Goal: Information Seeking & Learning: Find specific fact

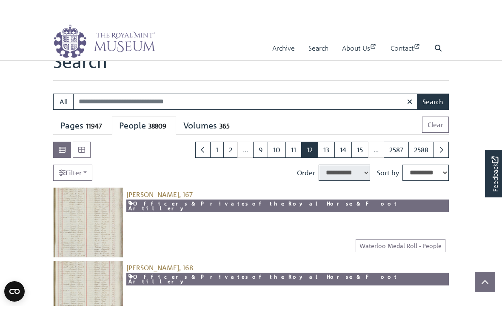
scroll to position [25, 0]
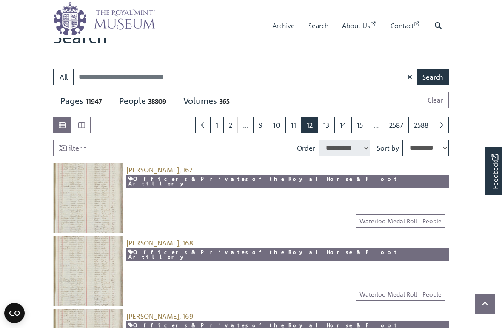
click at [412, 77] on icon "button" at bounding box center [409, 77] width 5 height 7
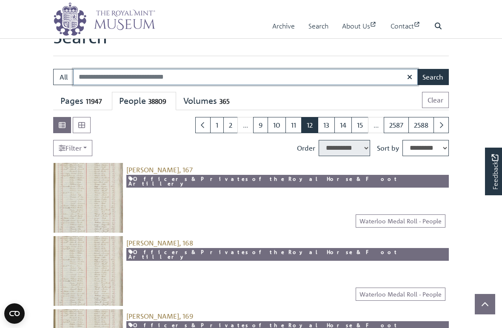
click at [86, 76] on input "Search:" at bounding box center [245, 77] width 344 height 16
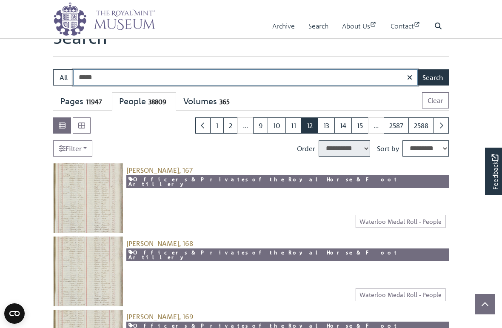
type input "*****"
click at [440, 78] on button "Search" at bounding box center [433, 77] width 32 height 16
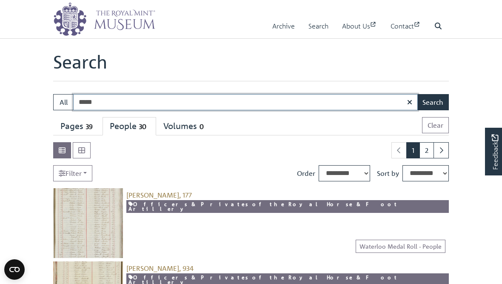
click at [116, 101] on input "*****" at bounding box center [245, 102] width 344 height 16
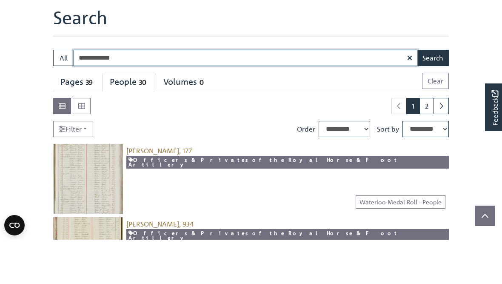
type input "**********"
click at [438, 94] on button "Search" at bounding box center [433, 102] width 32 height 16
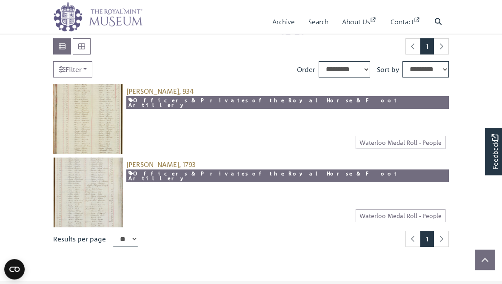
scroll to position [104, 0]
click at [94, 113] on img at bounding box center [88, 119] width 70 height 70
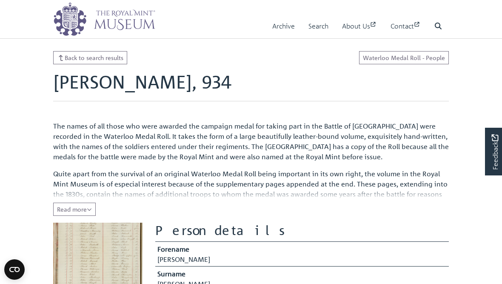
click at [88, 208] on span "Read more" at bounding box center [74, 209] width 35 height 8
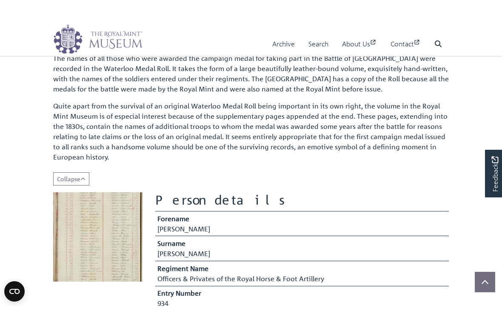
scroll to position [91, 0]
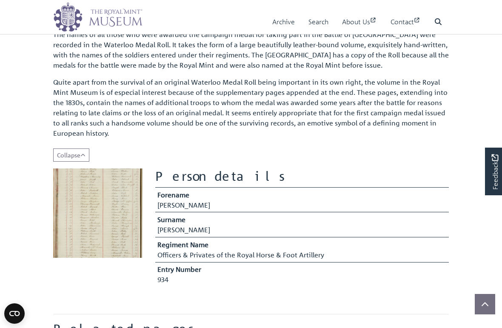
click at [98, 208] on img at bounding box center [97, 212] width 89 height 89
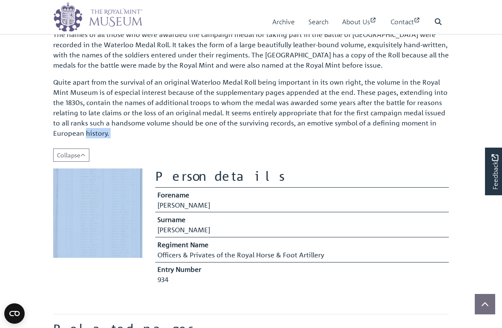
click at [115, 200] on img at bounding box center [97, 212] width 89 height 89
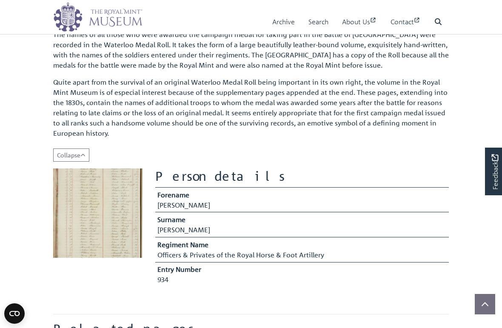
click at [105, 283] on section at bounding box center [98, 230] width 102 height 125
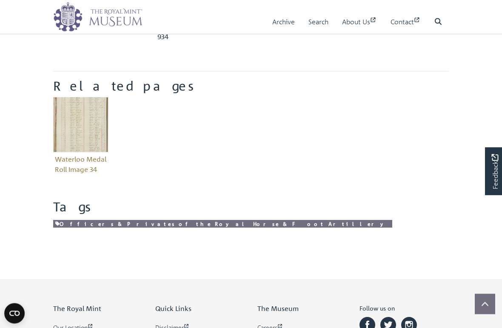
scroll to position [335, 0]
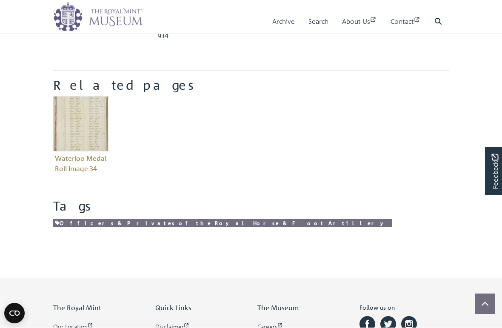
click at [89, 128] on img "Item related to this entity" at bounding box center [80, 123] width 55 height 55
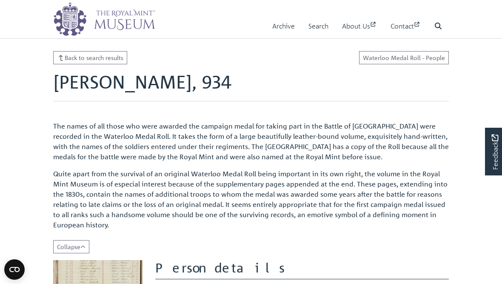
scroll to position [335, 0]
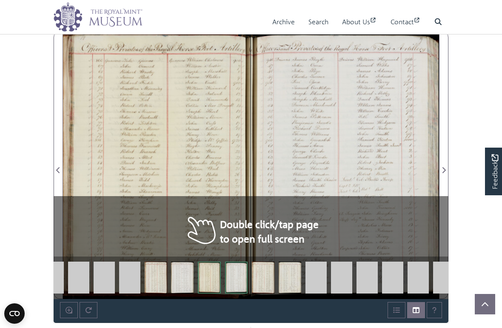
scroll to position [508, 0]
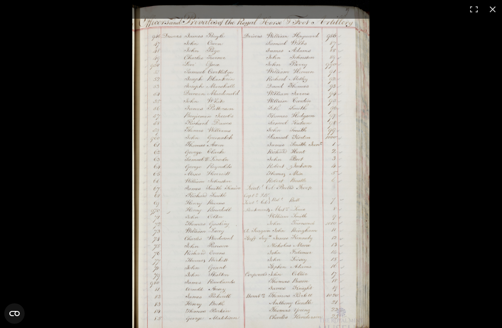
click at [491, 8] on button at bounding box center [492, 9] width 19 height 19
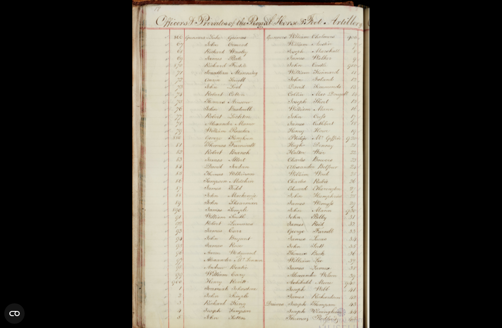
click at [405, 186] on div at bounding box center [383, 164] width 502 height 328
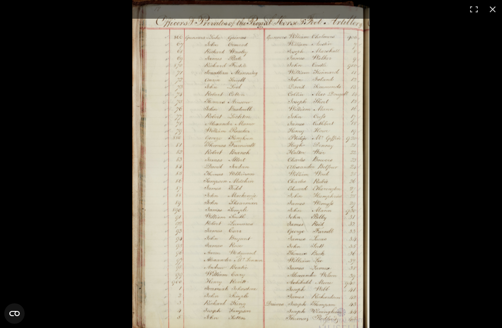
click at [319, 207] on img at bounding box center [251, 169] width 238 height 338
click at [472, 11] on button at bounding box center [473, 9] width 19 height 19
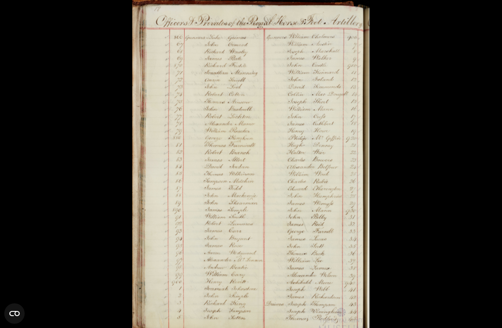
click at [17, 283] on circle "Open CMP widget" at bounding box center [14, 313] width 20 height 20
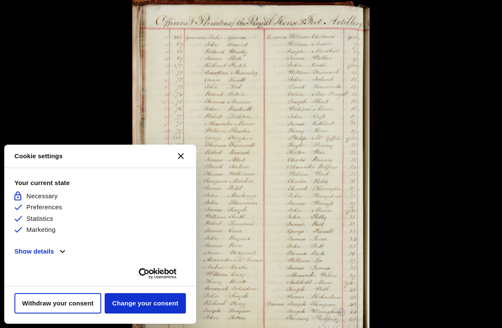
scroll to position [0, 0]
click at [183, 159] on icon "Close CMP widget" at bounding box center [181, 156] width 6 height 6
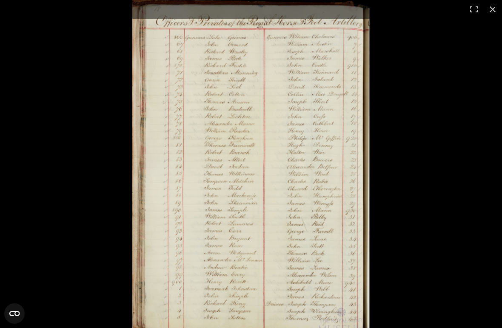
click at [498, 10] on button at bounding box center [492, 9] width 19 height 19
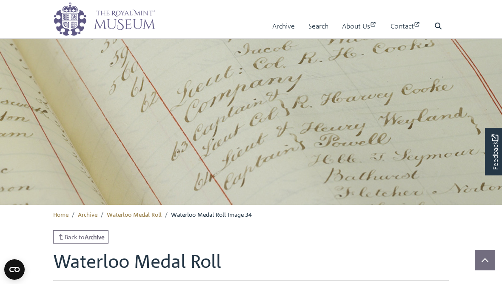
scroll to position [4, 0]
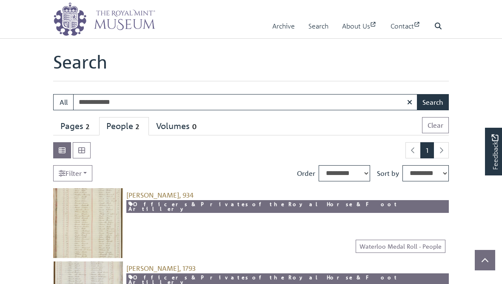
scroll to position [11, 0]
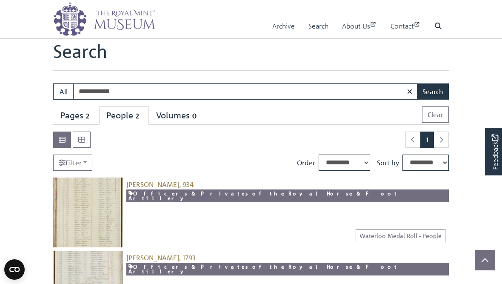
click at [91, 271] on img at bounding box center [88, 285] width 70 height 70
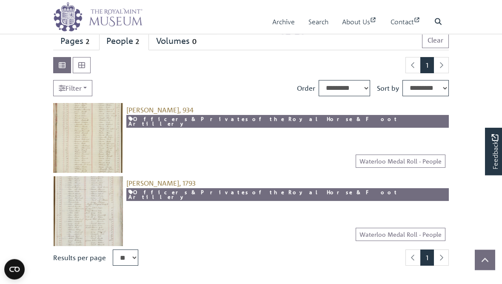
scroll to position [86, 0]
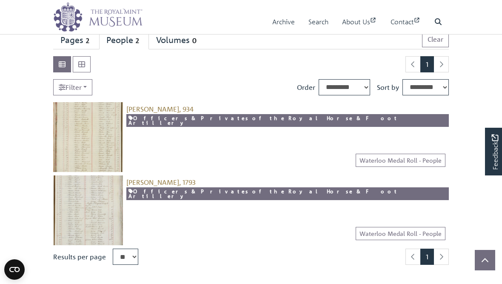
click at [394, 158] on link "Waterloo Medal Roll - People" at bounding box center [400, 159] width 90 height 13
click at [237, 150] on div "Lucas, James, 934 [snippet entity-description]" at bounding box center [286, 137] width 326 height 70
click at [160, 142] on div "Lucas, James, 934 [snippet entity-description]" at bounding box center [286, 137] width 326 height 70
click at [91, 139] on img at bounding box center [88, 137] width 70 height 70
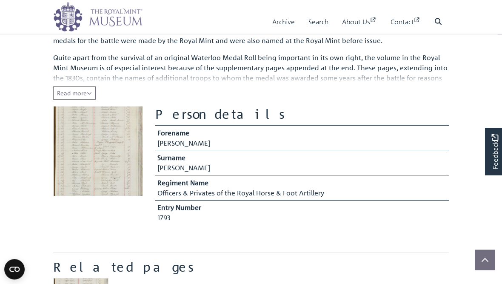
scroll to position [116, 0]
click at [103, 146] on img at bounding box center [97, 150] width 89 height 89
click at [109, 153] on img at bounding box center [97, 150] width 89 height 89
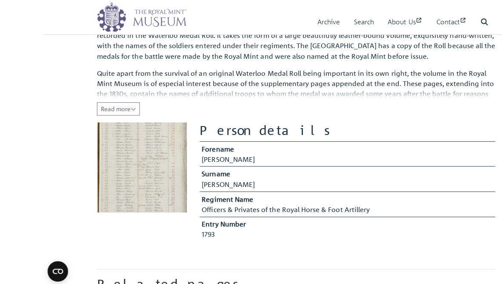
scroll to position [100, 0]
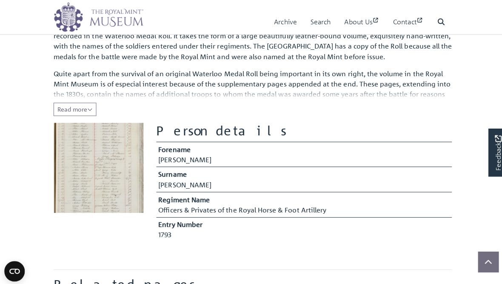
click at [296, 204] on td "Officers & Privates of the Royal Horse & Foot Artillery" at bounding box center [301, 209] width 293 height 12
click at [124, 185] on img at bounding box center [97, 166] width 89 height 89
click at [102, 177] on img at bounding box center [97, 166] width 89 height 89
click at [87, 110] on span "Read more" at bounding box center [74, 109] width 35 height 8
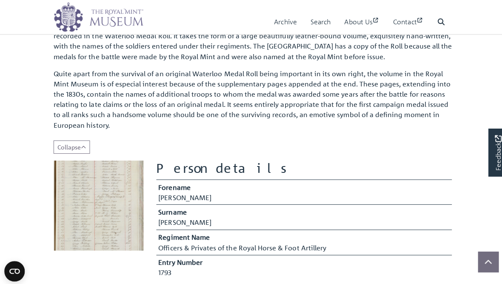
click at [103, 199] on img at bounding box center [97, 203] width 89 height 89
click at [124, 230] on img at bounding box center [97, 203] width 89 height 89
click at [104, 204] on img at bounding box center [97, 203] width 89 height 89
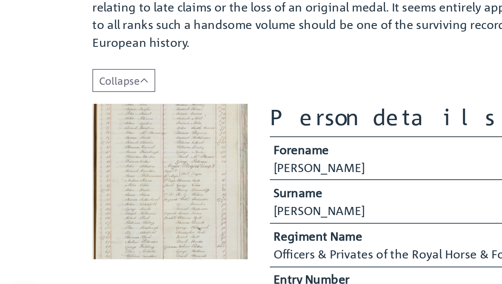
click at [101, 154] on img at bounding box center [97, 198] width 89 height 89
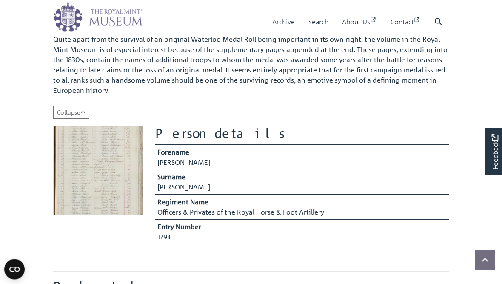
scroll to position [134, 0]
click at [122, 188] on img at bounding box center [97, 169] width 89 height 89
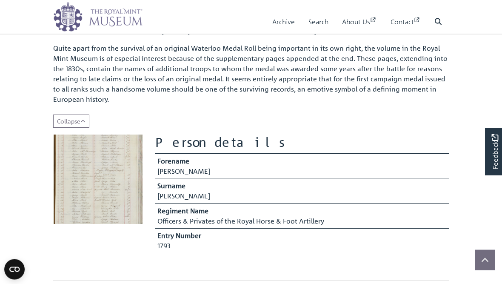
scroll to position [125, 0]
click at [115, 178] on img at bounding box center [97, 178] width 89 height 89
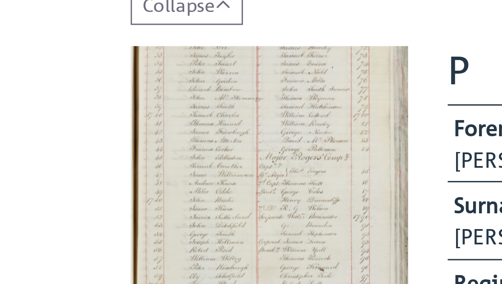
click at [120, 132] on img at bounding box center [97, 176] width 89 height 89
click at [106, 132] on img at bounding box center [97, 176] width 89 height 89
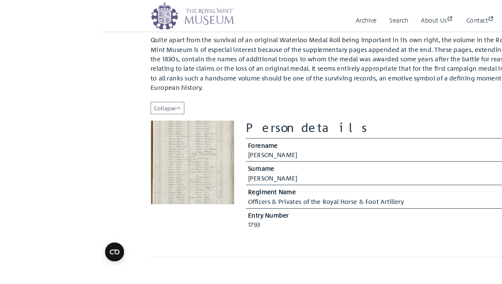
scroll to position [111, 0]
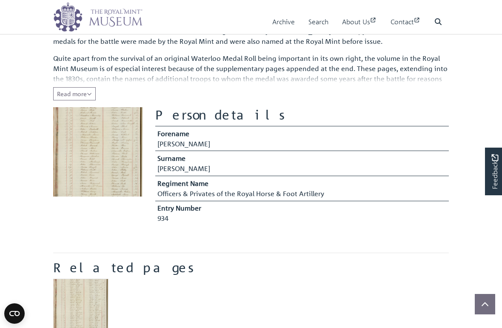
scroll to position [115, 0]
click at [109, 157] on img at bounding box center [97, 152] width 89 height 89
click at [104, 164] on img at bounding box center [97, 152] width 89 height 89
click at [108, 155] on img at bounding box center [97, 152] width 89 height 89
click at [264, 144] on td "James" at bounding box center [301, 145] width 293 height 12
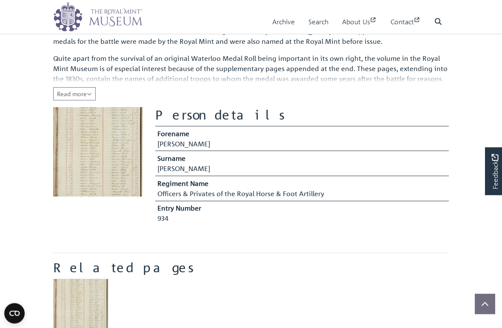
click at [275, 193] on td "Officers & Privates of the Royal Horse & Foot Artillery" at bounding box center [301, 195] width 293 height 12
click at [188, 212] on th "Entry Number" at bounding box center [301, 207] width 293 height 13
click at [211, 168] on td "Lucas" at bounding box center [301, 170] width 293 height 12
click at [203, 117] on h2 "Person details" at bounding box center [301, 115] width 293 height 15
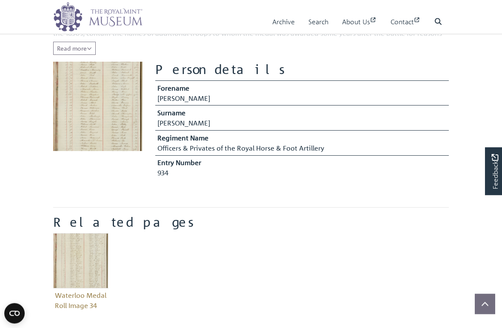
scroll to position [161, 0]
click at [85, 254] on img "Item related to this entity" at bounding box center [80, 260] width 55 height 55
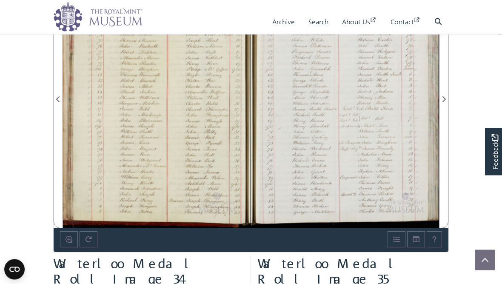
scroll to position [572, 0]
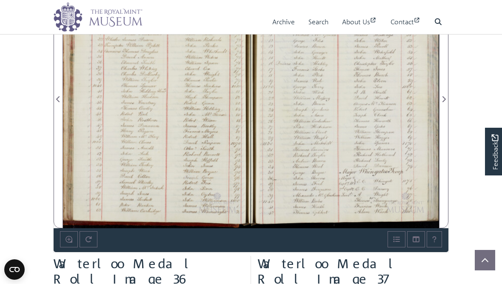
click at [448, 103] on button "Next Page" at bounding box center [443, 94] width 9 height 268
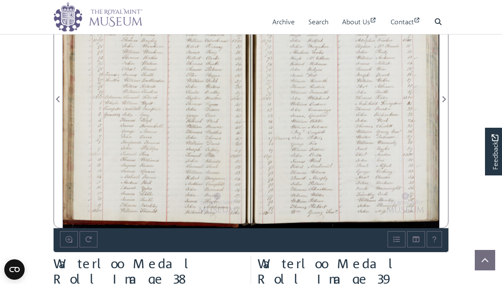
click at [447, 97] on span "Next Page" at bounding box center [443, 99] width 9 height 10
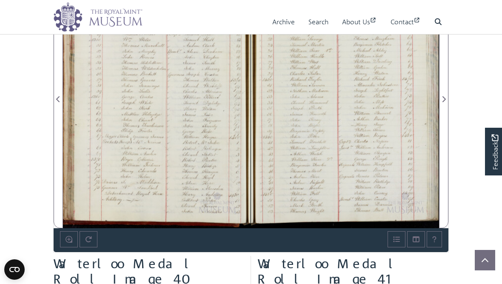
click at [447, 100] on span "Next Page" at bounding box center [443, 99] width 9 height 10
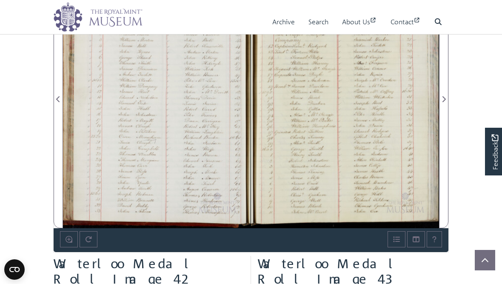
click at [447, 100] on span "Next Page" at bounding box center [443, 99] width 9 height 10
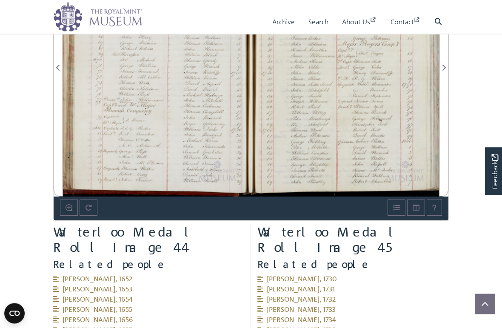
scroll to position [604, 0]
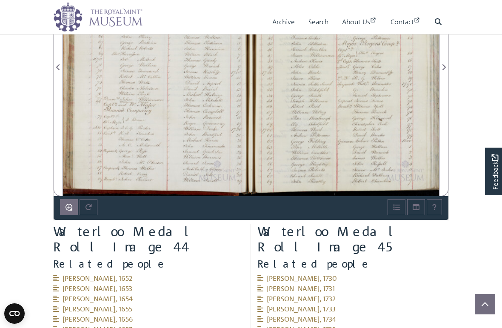
click at [0, 0] on div at bounding box center [0, 0] width 0 height 0
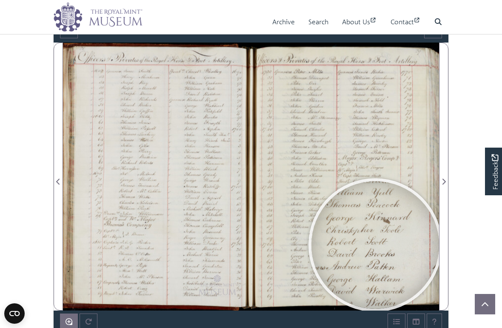
scroll to position [488, 0]
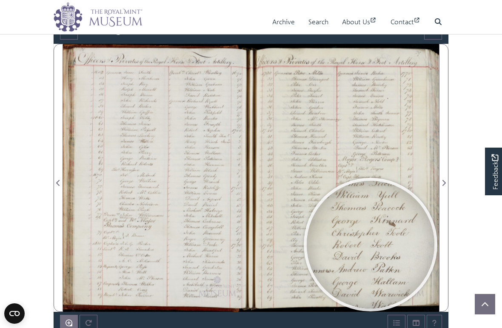
click at [376, 182] on div at bounding box center [370, 245] width 128 height 128
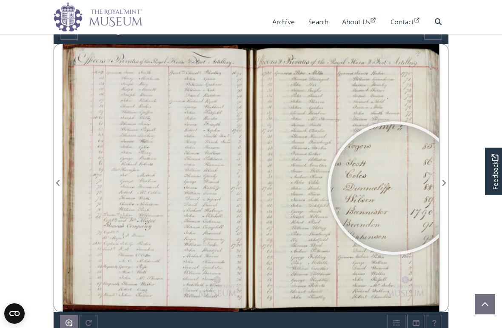
scroll to position [494, 0]
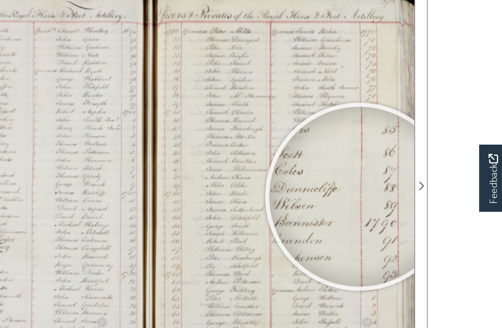
click at [336, 168] on div at bounding box center [400, 185] width 128 height 128
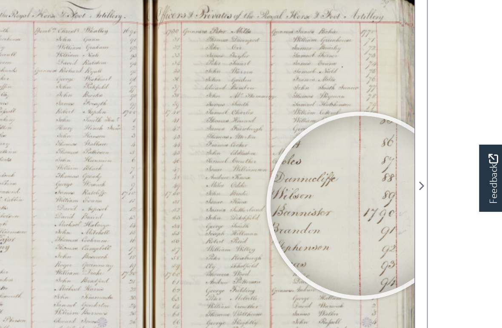
click at [337, 145] on div at bounding box center [401, 191] width 128 height 128
click at [337, 153] on div at bounding box center [401, 191] width 128 height 128
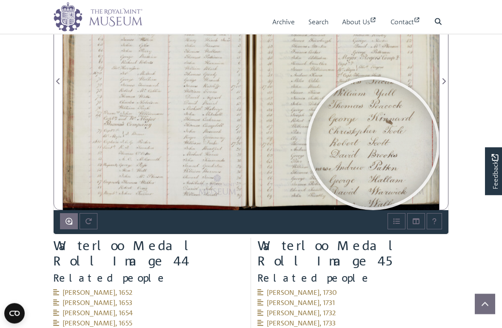
scroll to position [590, 0]
click at [170, 222] on div at bounding box center [234, 221] width 230 height 16
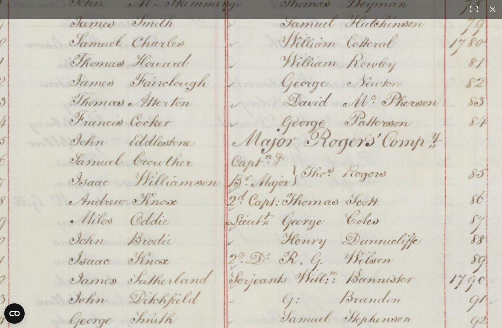
click at [477, 8] on button at bounding box center [473, 9] width 19 height 19
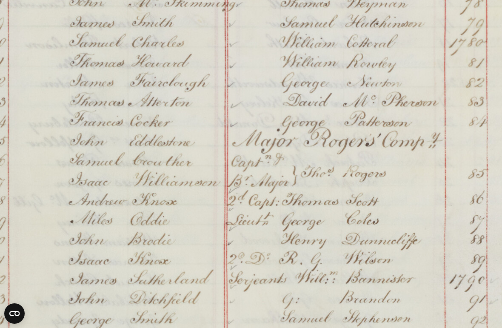
click at [369, 181] on img at bounding box center [254, 205] width 645 height 918
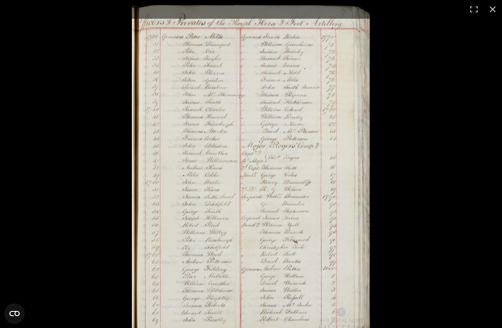
click at [440, 136] on div at bounding box center [383, 164] width 502 height 328
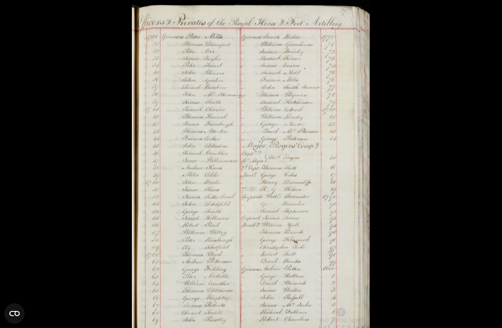
click at [425, 185] on div at bounding box center [383, 164] width 502 height 328
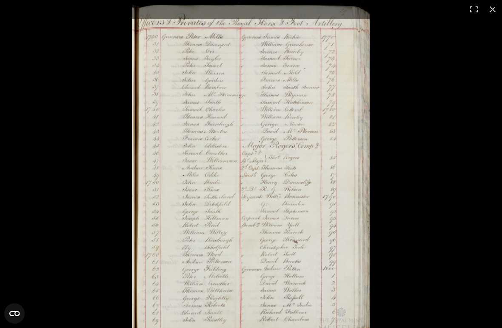
click at [493, 10] on button at bounding box center [492, 9] width 19 height 19
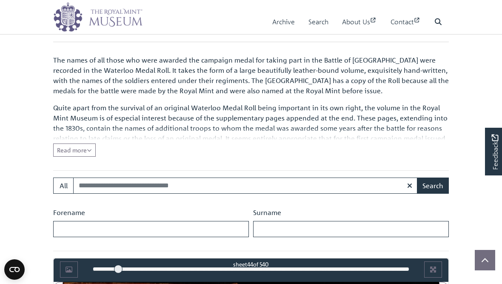
scroll to position [249, 0]
